Goal: Transaction & Acquisition: Purchase product/service

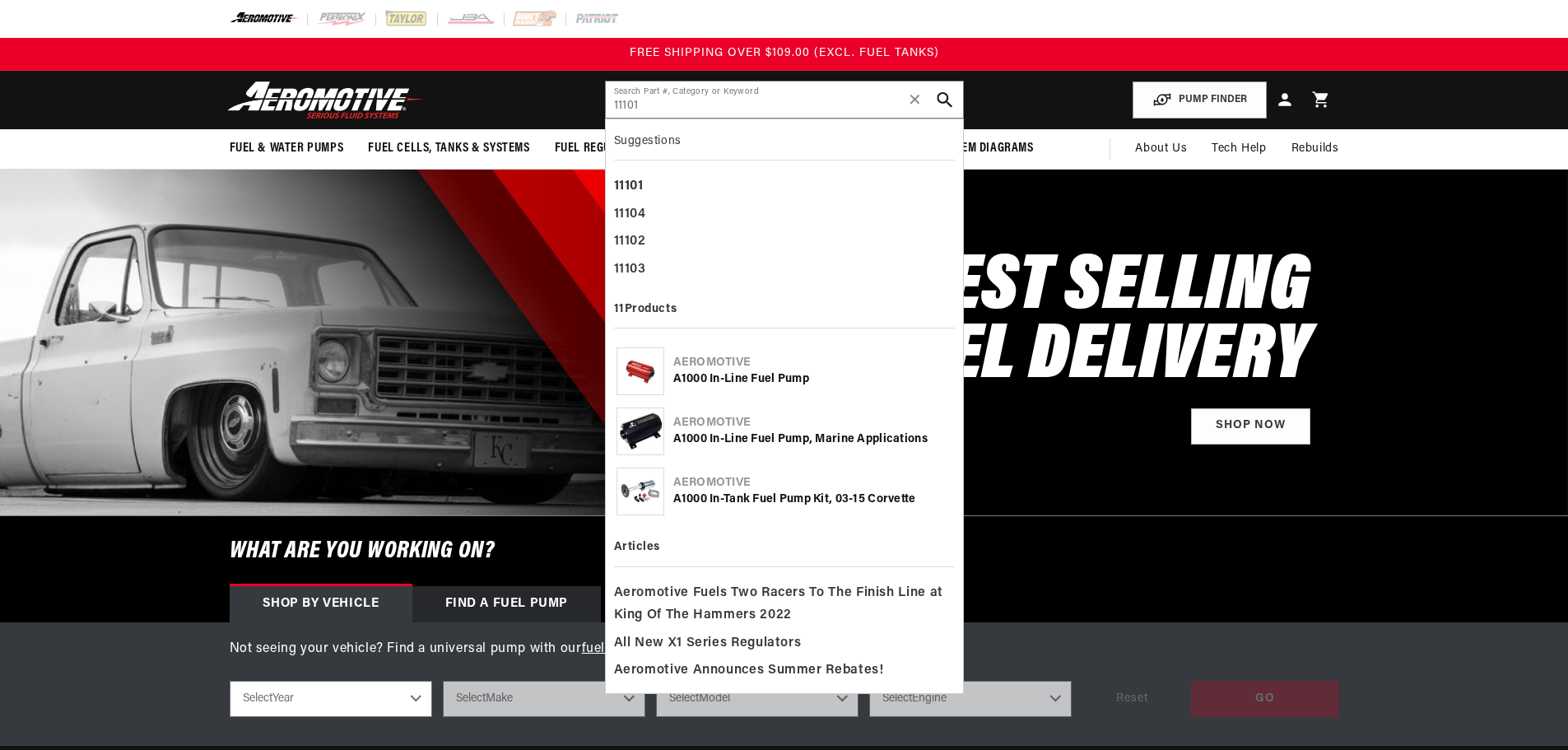
type input "11101"
click at [950, 98] on icon "search button" at bounding box center [944, 100] width 16 height 16
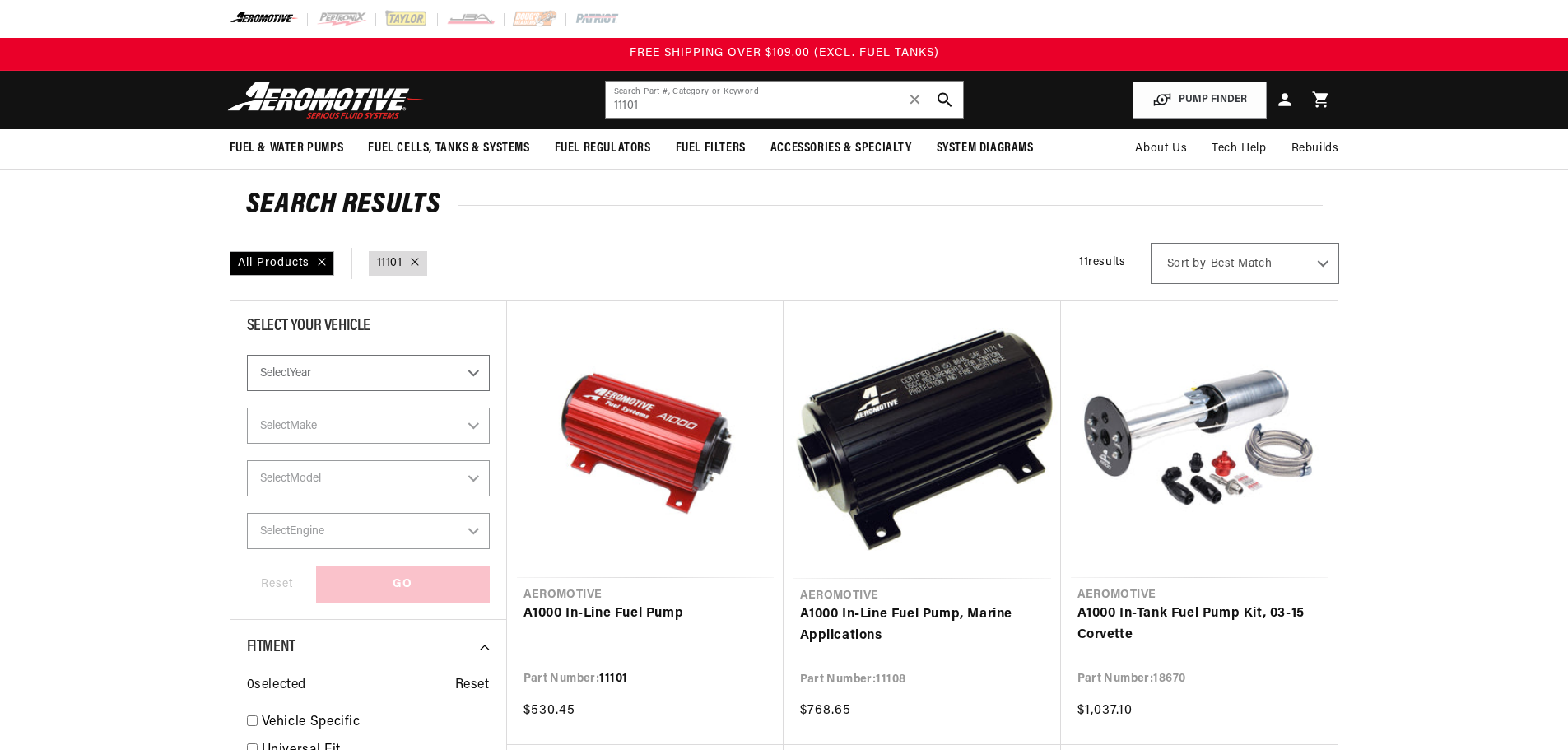
type input "11101"
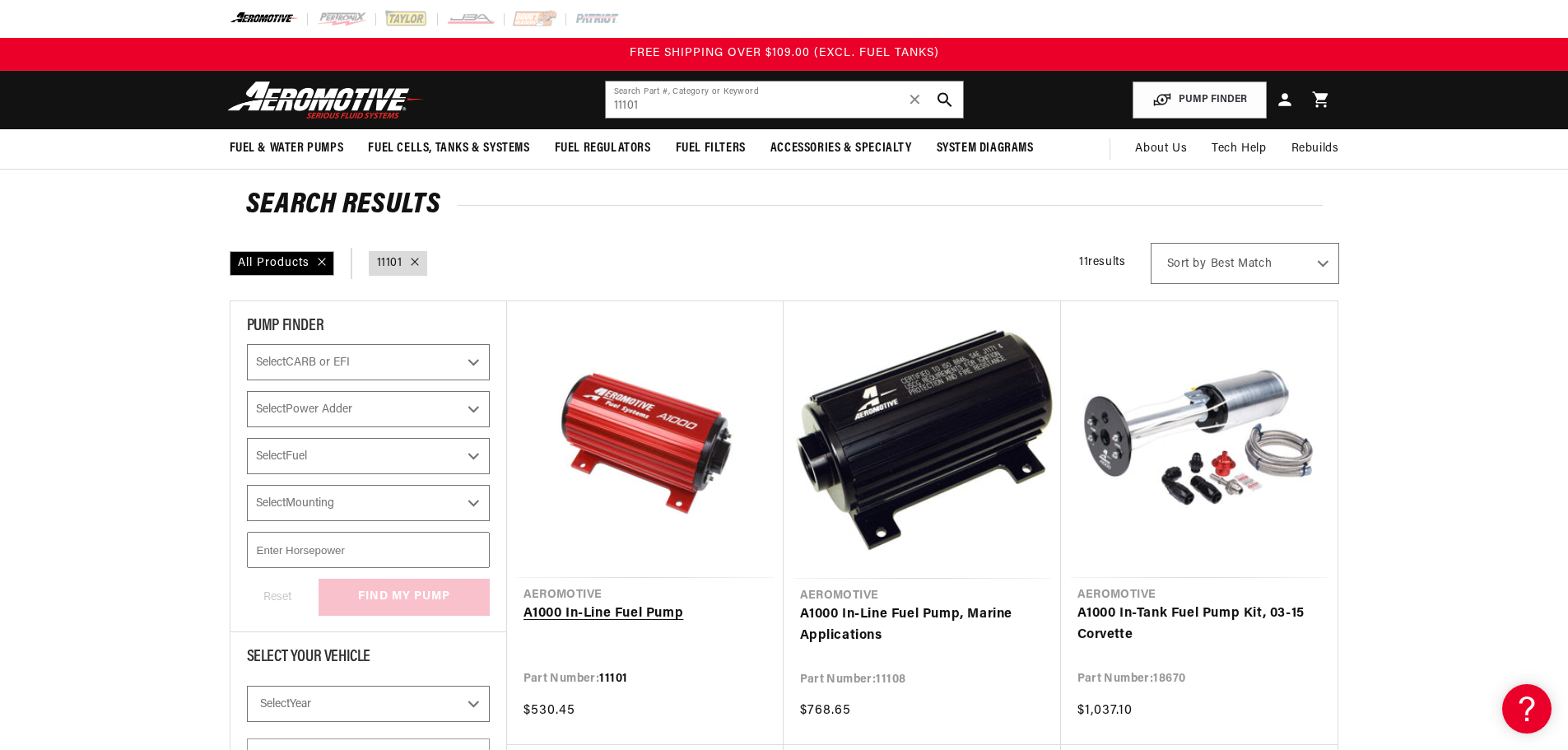
click at [666, 603] on link "A1000 In-Line Fuel Pump" at bounding box center [646, 613] width 243 height 22
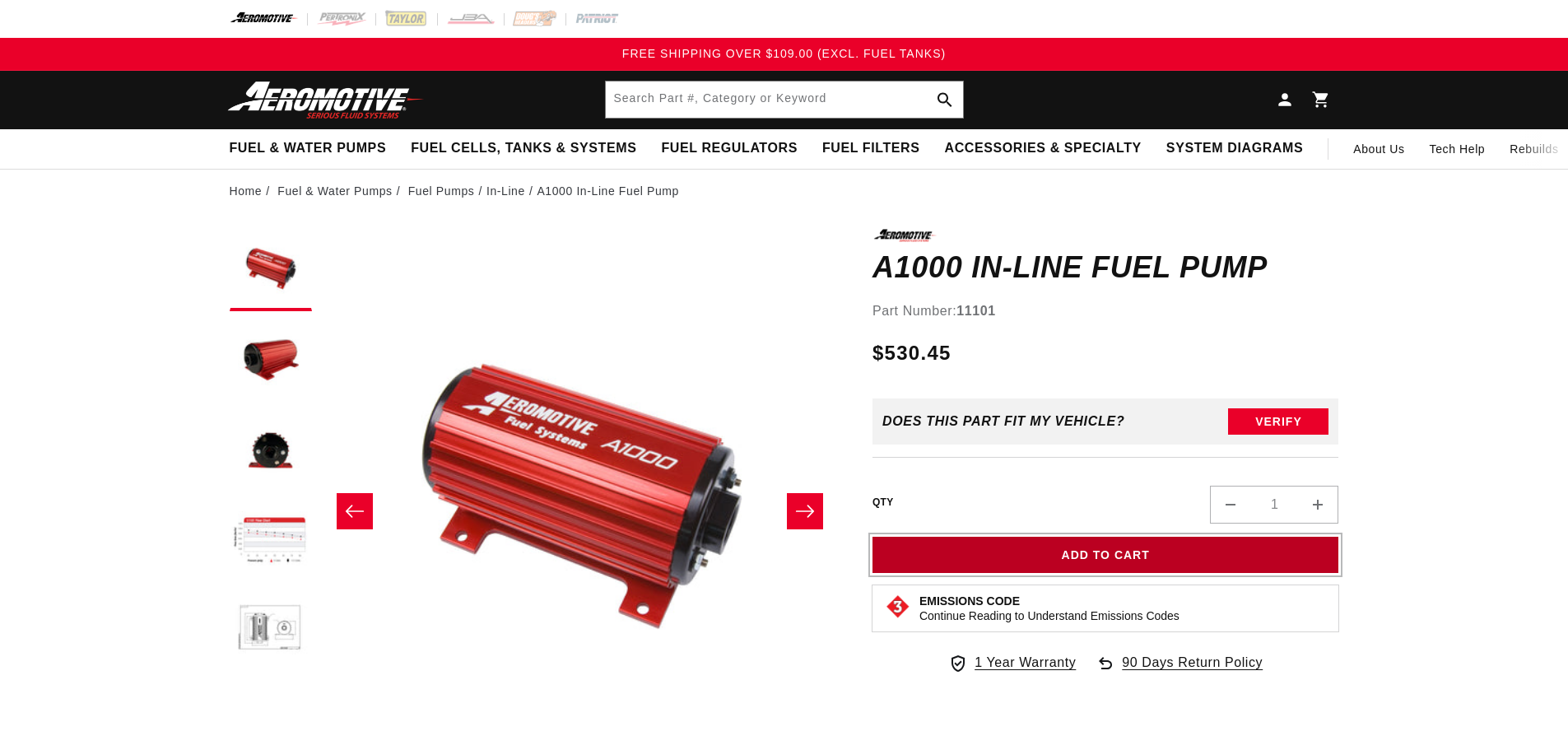
click at [1075, 551] on button "Add to Cart" at bounding box center [1106, 555] width 467 height 37
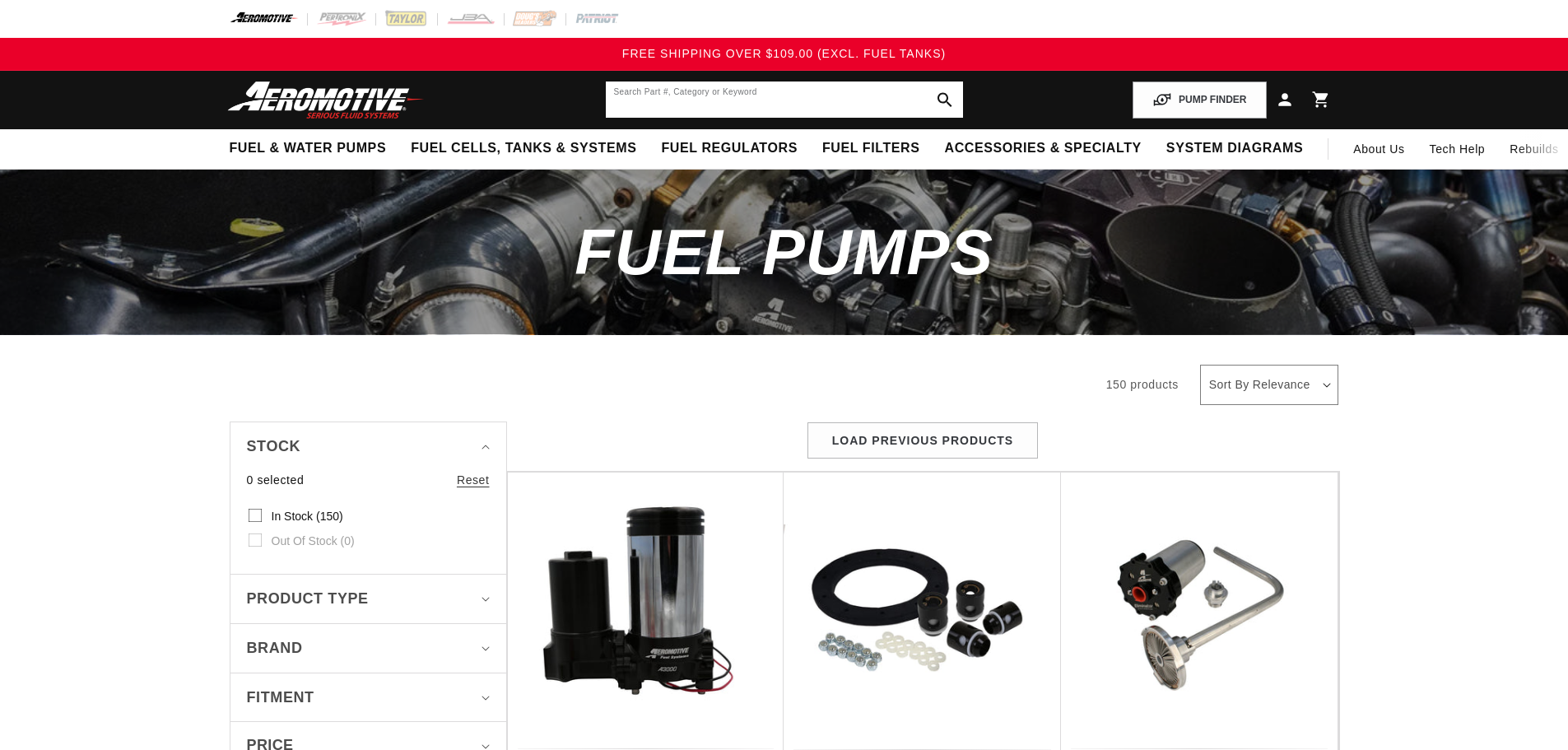
click at [643, 99] on input "text" at bounding box center [785, 99] width 357 height 36
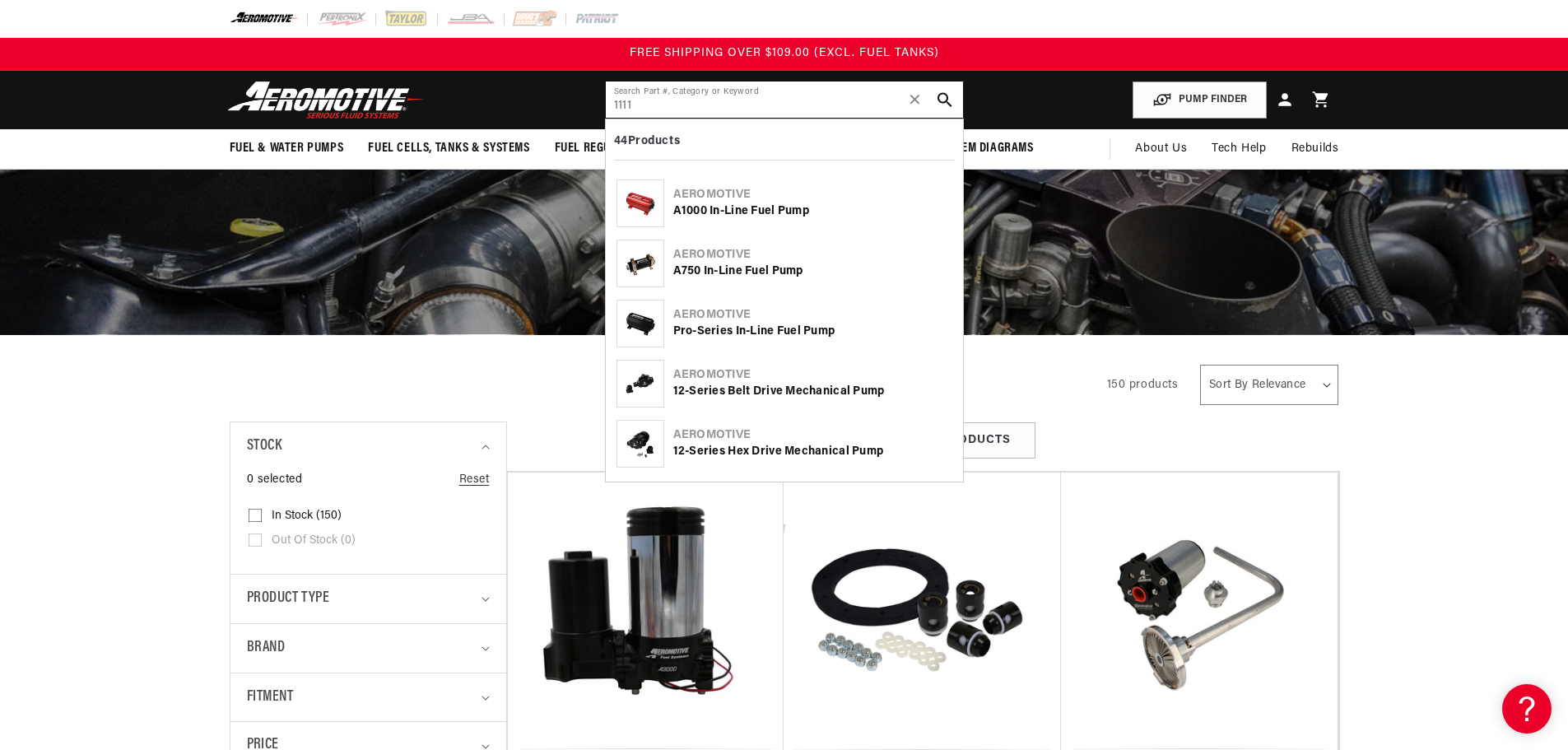
type input "1111"
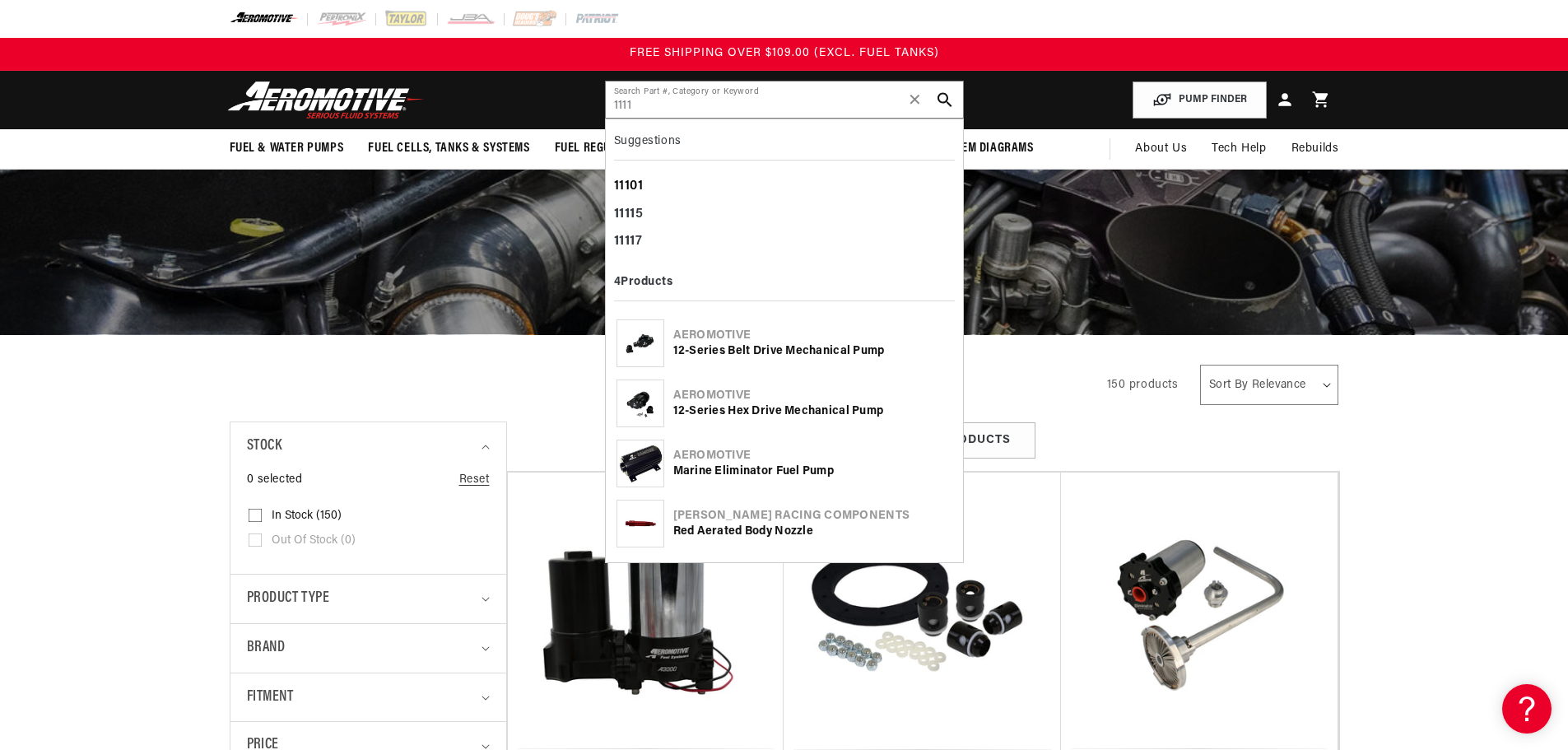
click at [642, 189] on div "11101" at bounding box center [784, 187] width 341 height 28
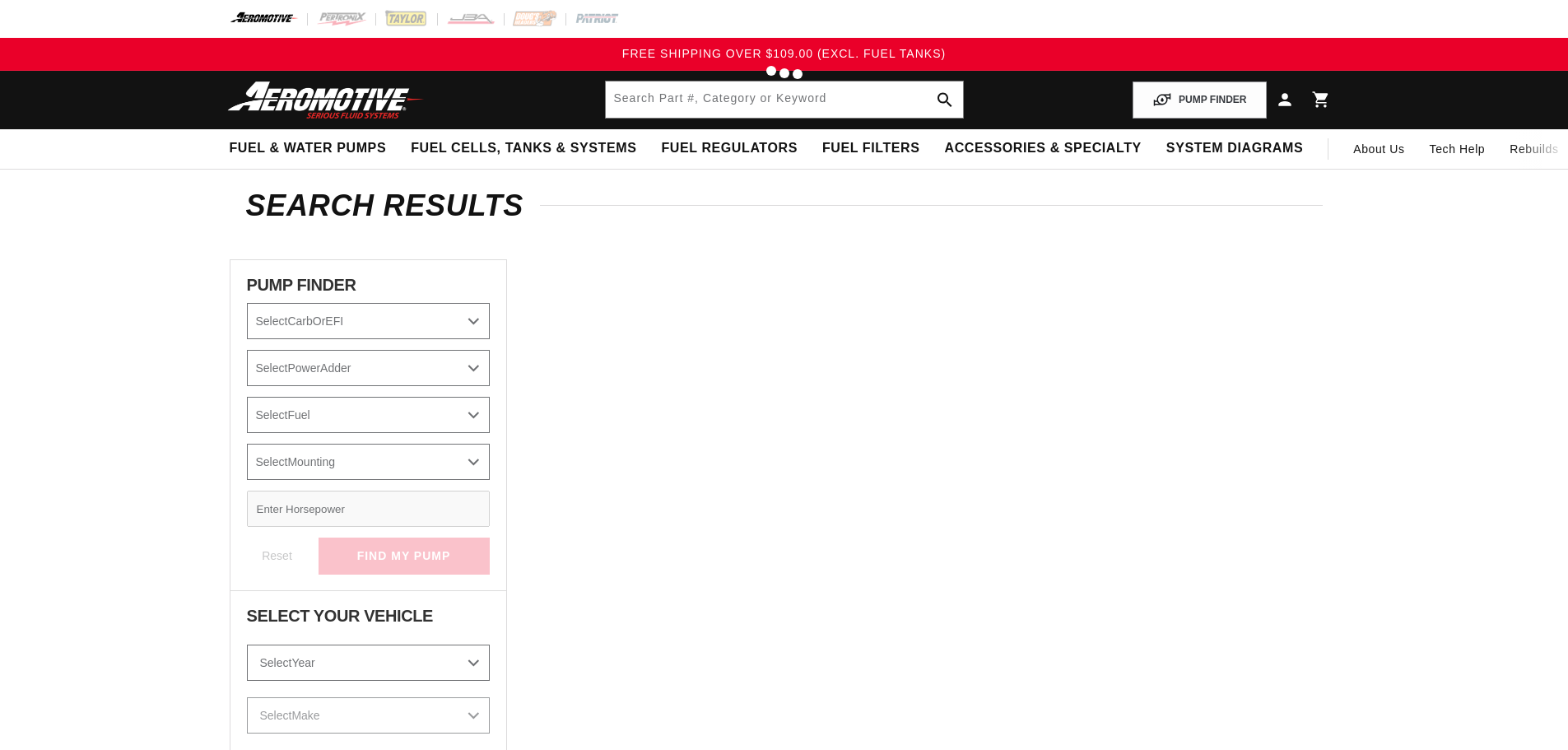
type input "11101"
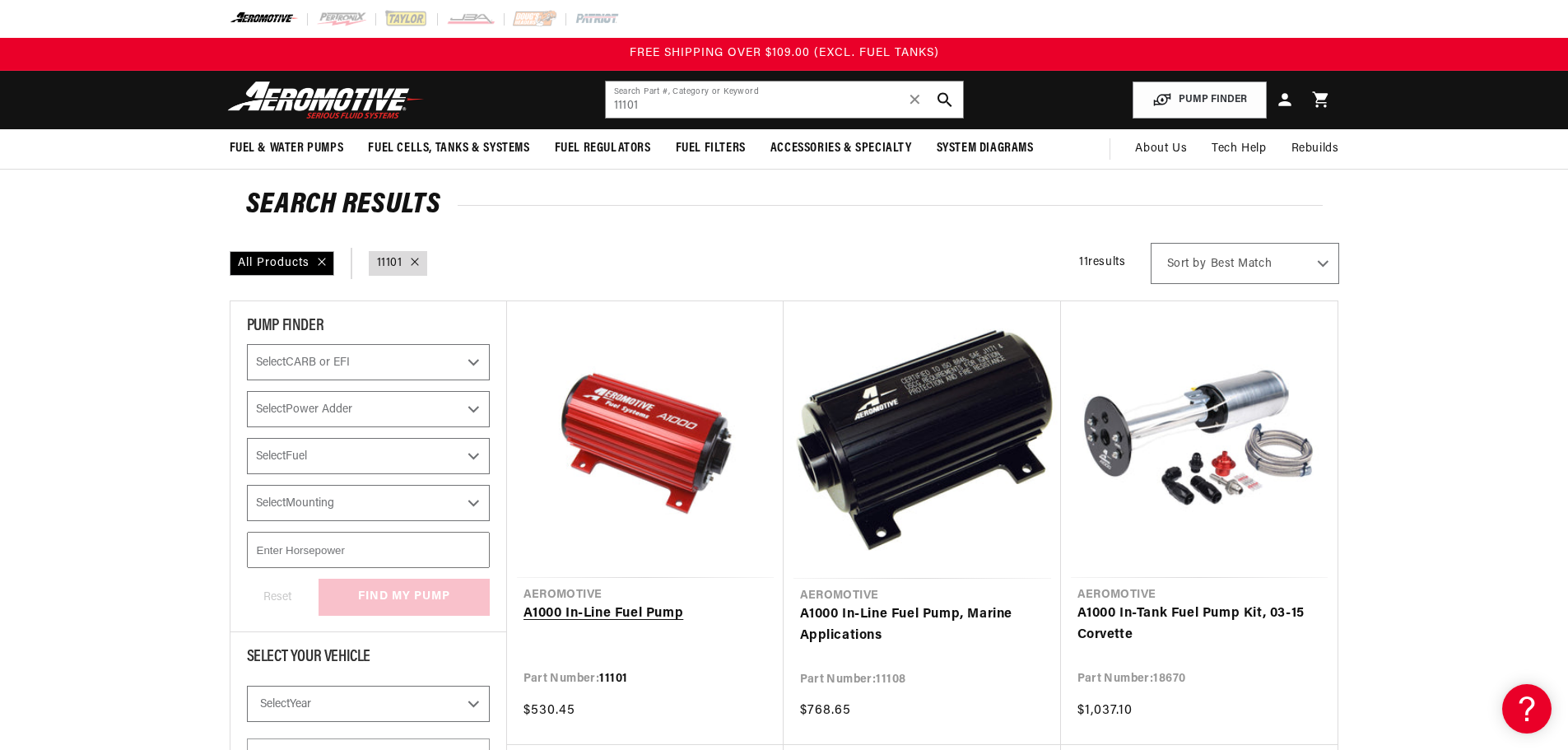
click at [645, 603] on link "A1000 In-Line Fuel Pump" at bounding box center [646, 613] width 243 height 22
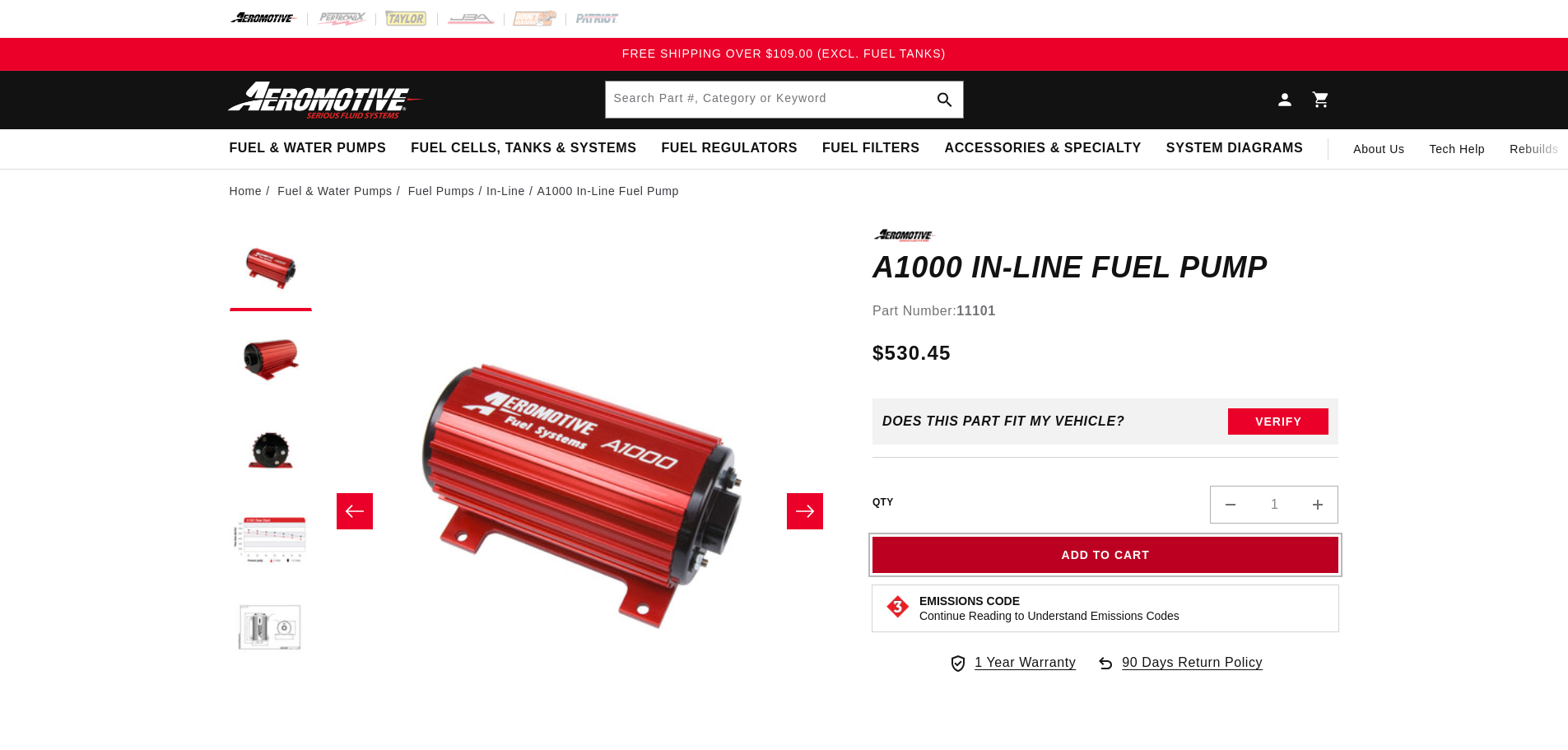
click at [1211, 558] on button "Add to Cart" at bounding box center [1106, 555] width 467 height 37
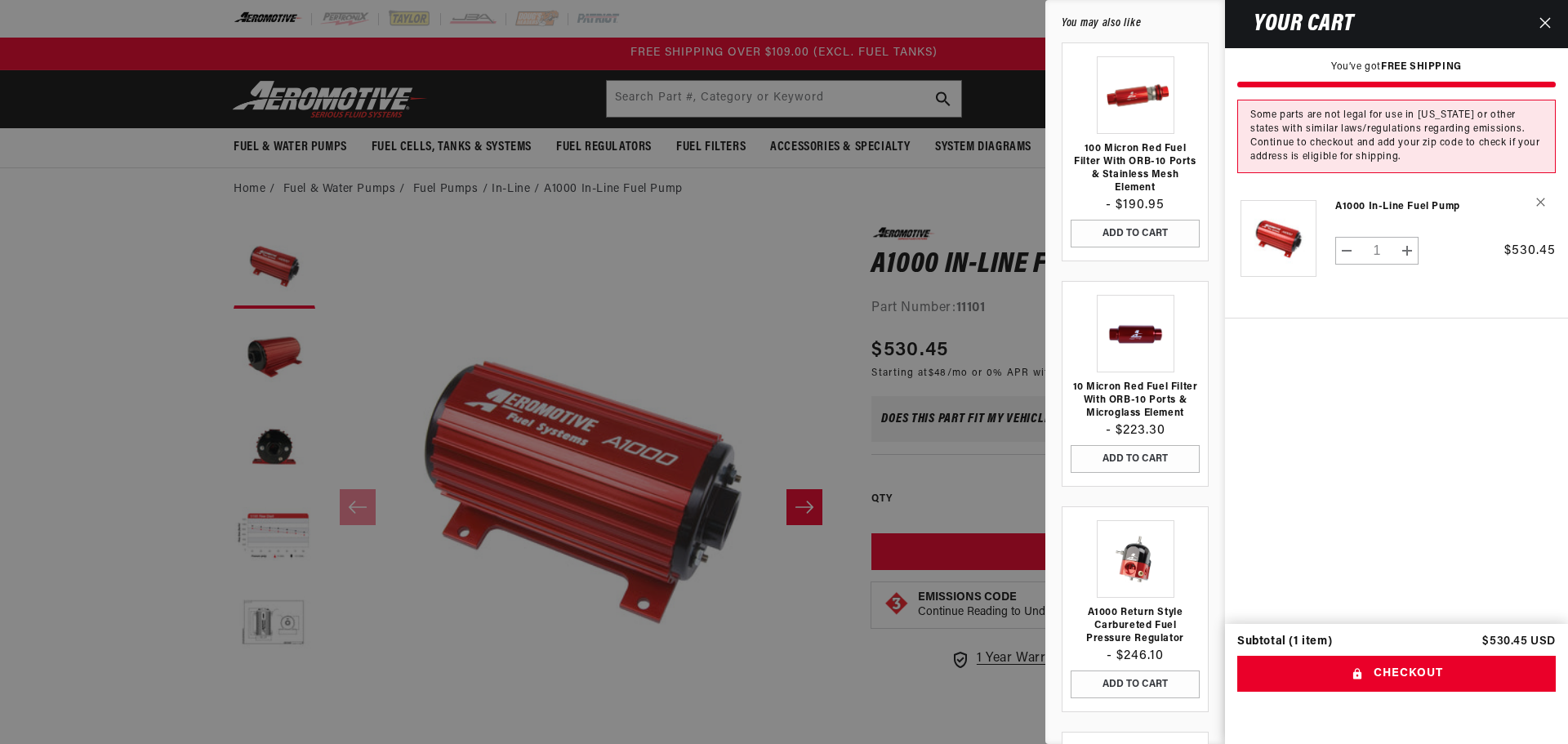
click at [734, 218] on div at bounding box center [784, 372] width 1568 height 744
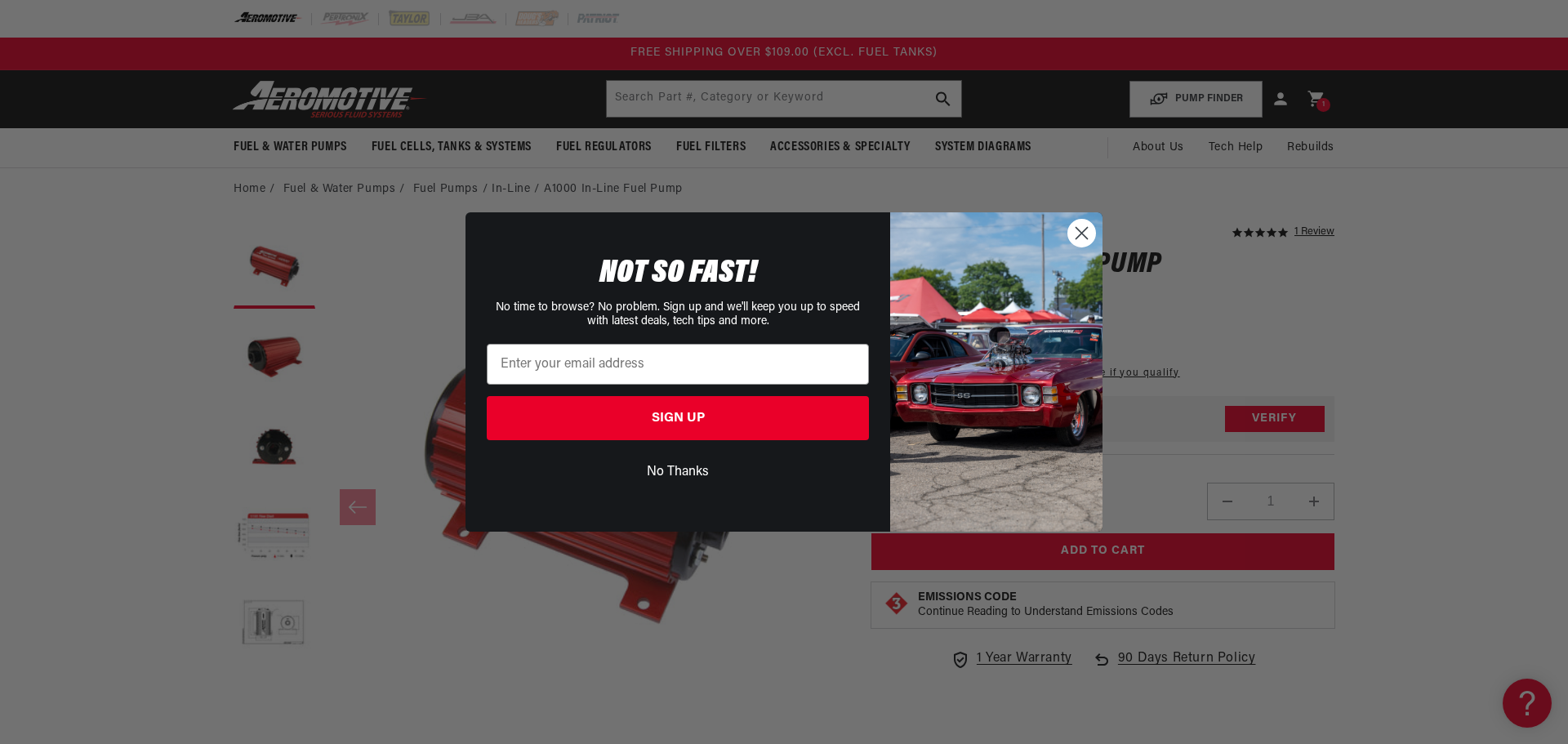
click at [1084, 242] on circle "Close dialog" at bounding box center [1081, 233] width 27 height 27
click at [1084, 229] on circle "Close dialog" at bounding box center [1081, 233] width 27 height 27
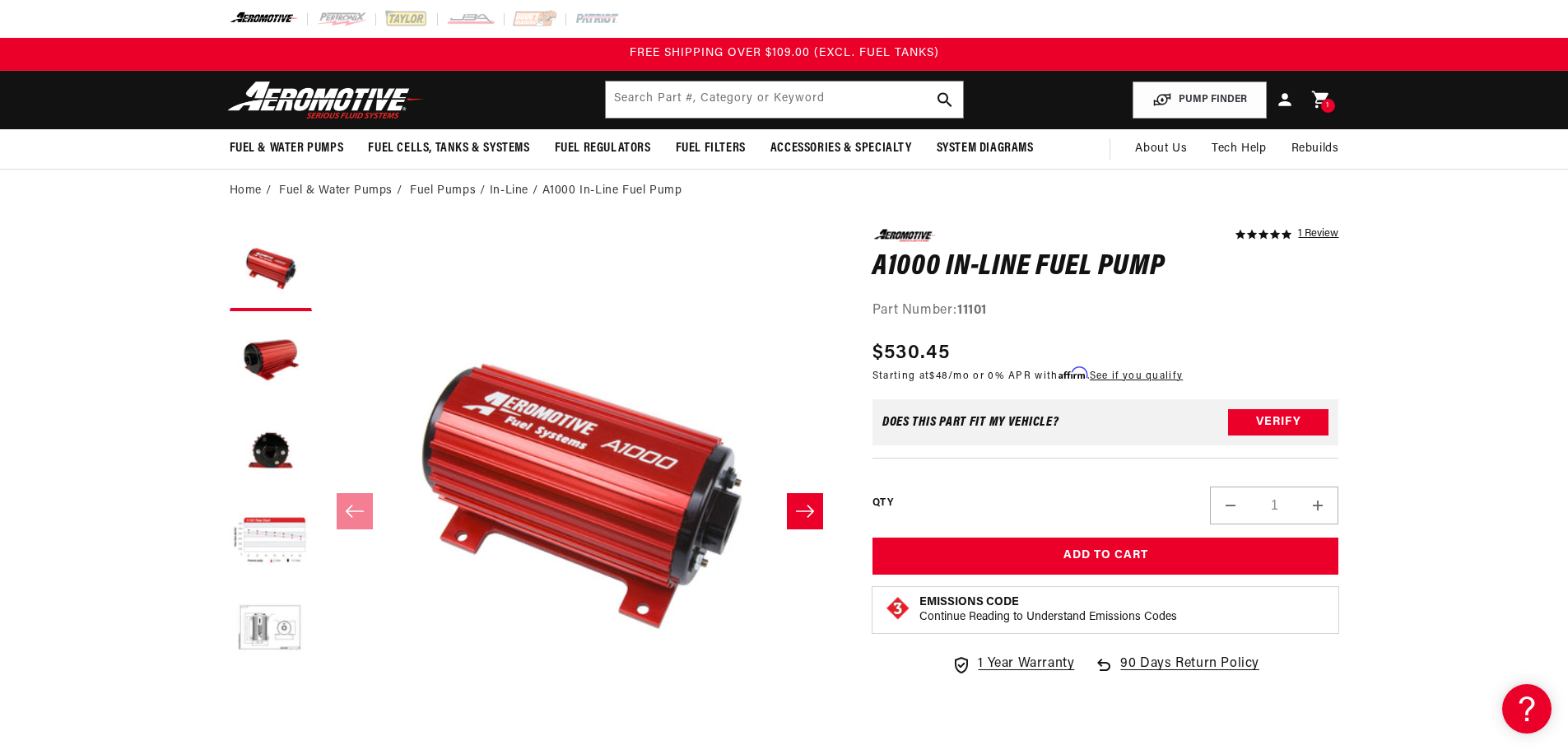
click at [1322, 100] on icon at bounding box center [1321, 99] width 22 height 22
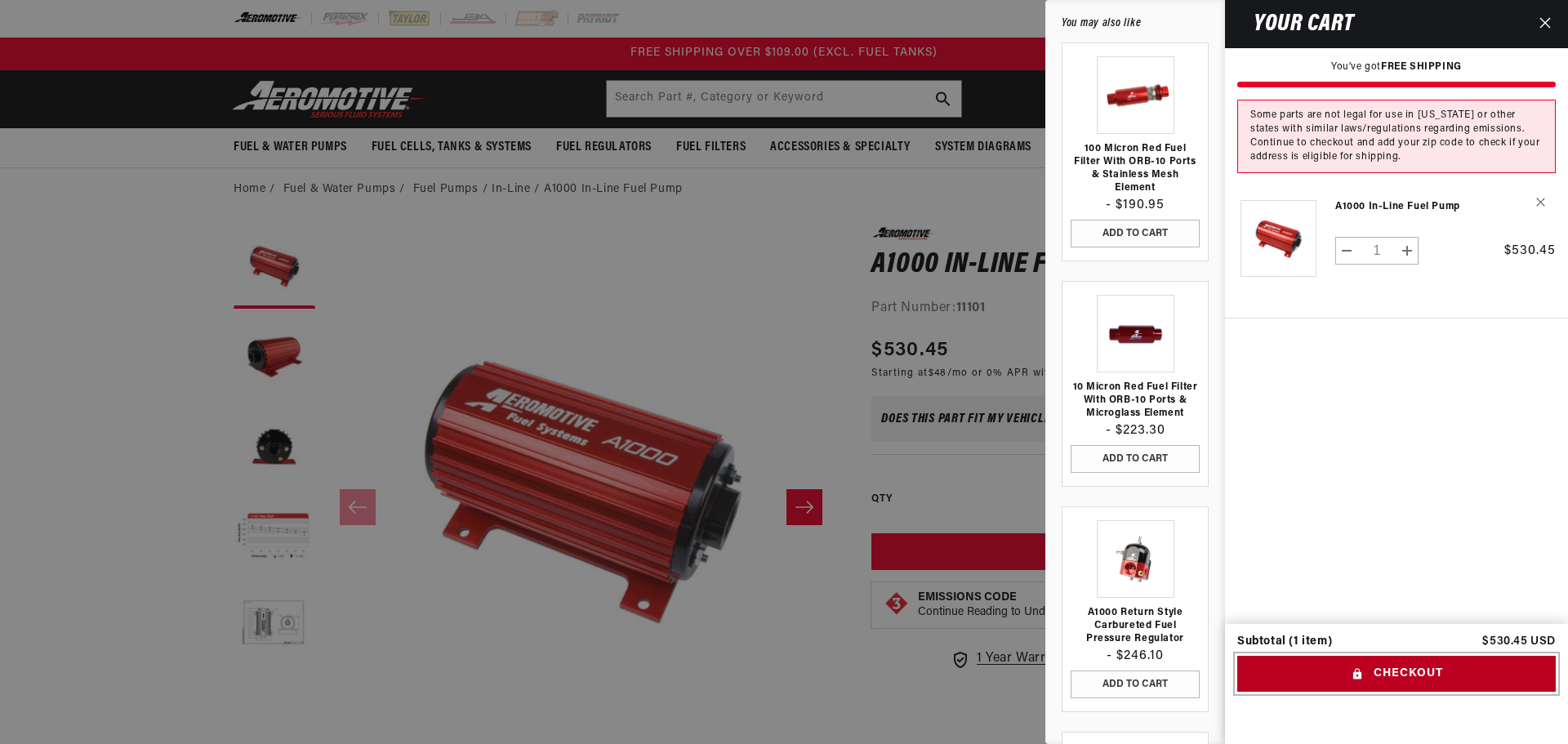
click at [1388, 672] on button "Checkout" at bounding box center [1395, 674] width 318 height 37
